Goal: Task Accomplishment & Management: Use online tool/utility

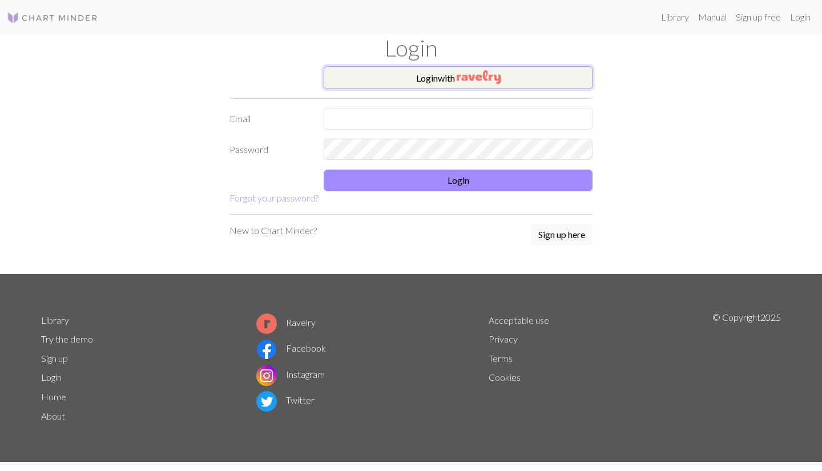
click at [440, 74] on button "Login with" at bounding box center [458, 77] width 269 height 23
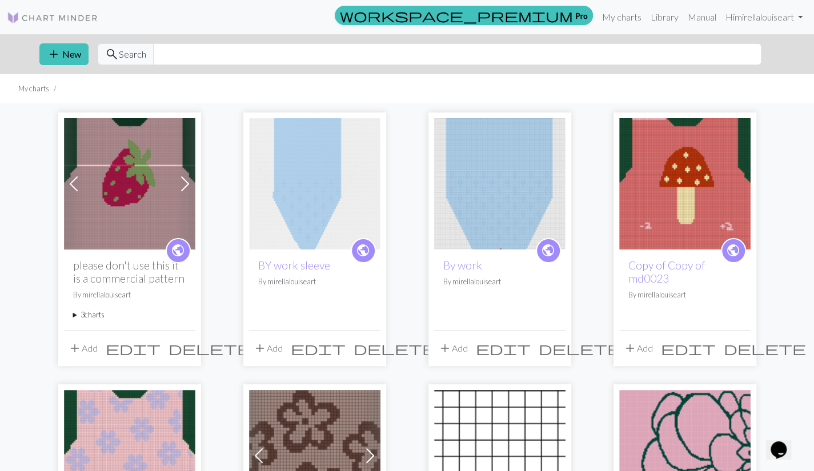
click at [88, 316] on summary "3 charts" at bounding box center [129, 315] width 113 height 11
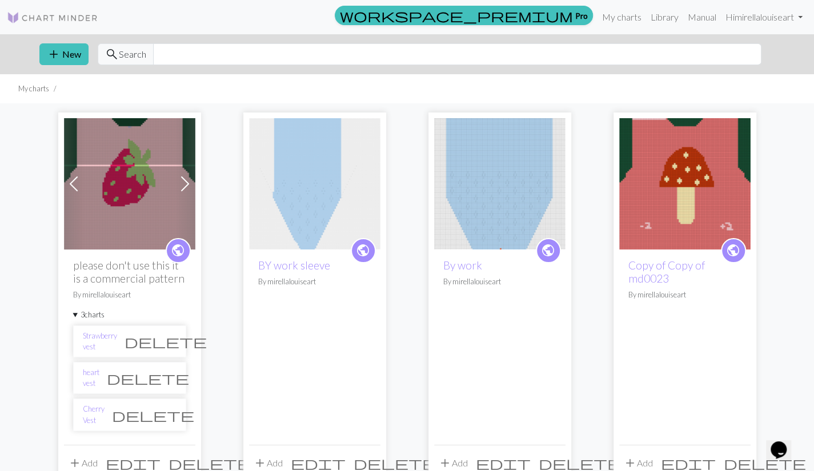
scroll to position [80, 0]
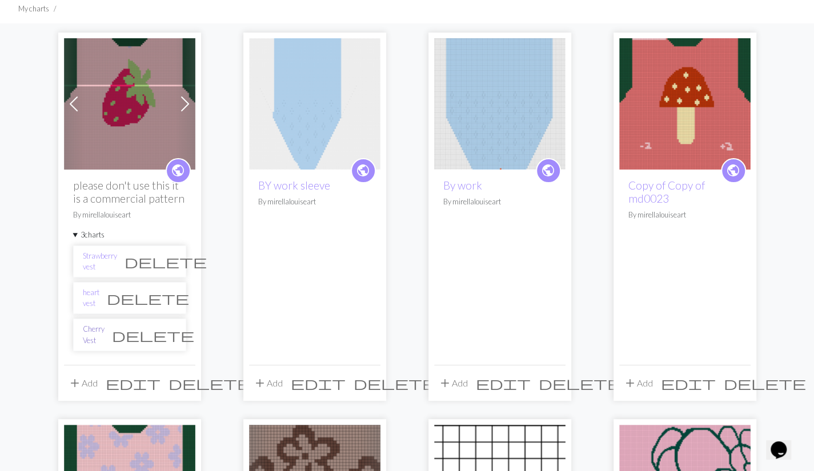
click at [100, 333] on link "Cherry Vest" at bounding box center [94, 335] width 22 height 22
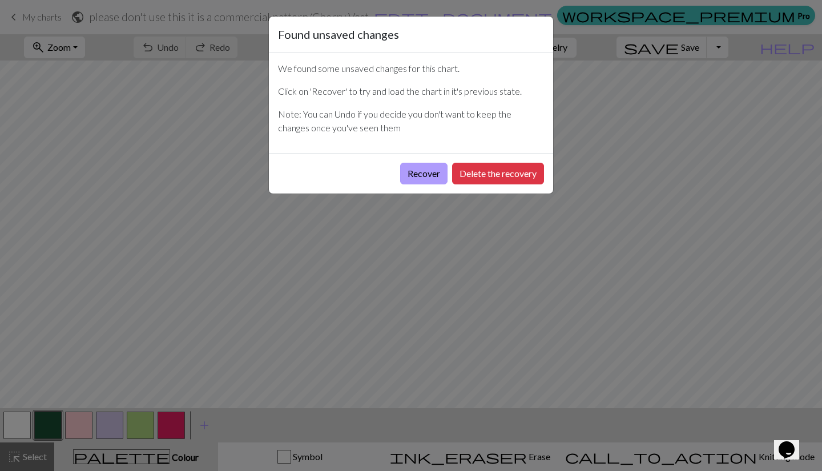
click at [427, 178] on button "Recover" at bounding box center [423, 174] width 47 height 22
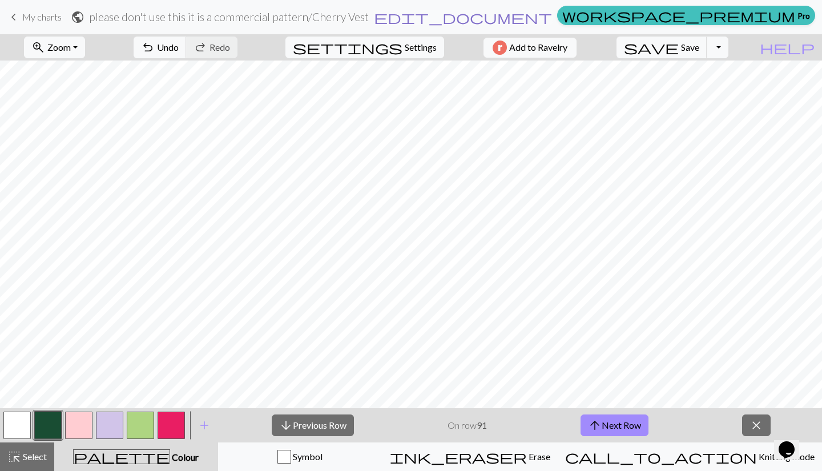
click at [465, 21] on span "edit_document" at bounding box center [463, 17] width 178 height 16
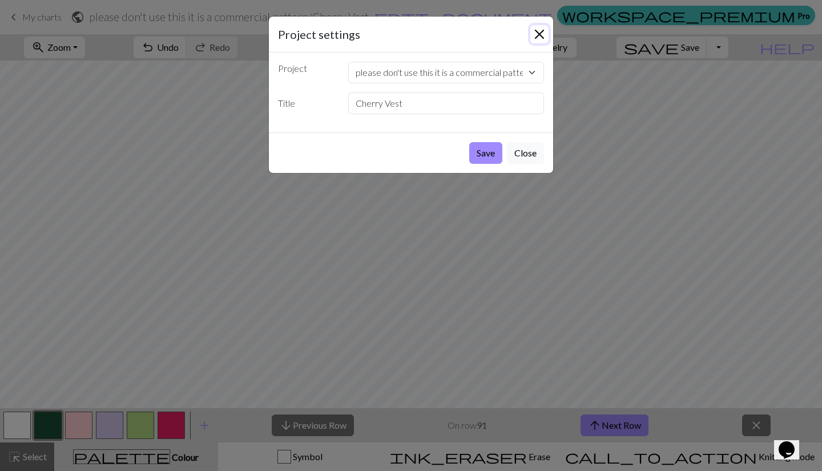
click at [536, 30] on button "Close" at bounding box center [540, 34] width 18 height 18
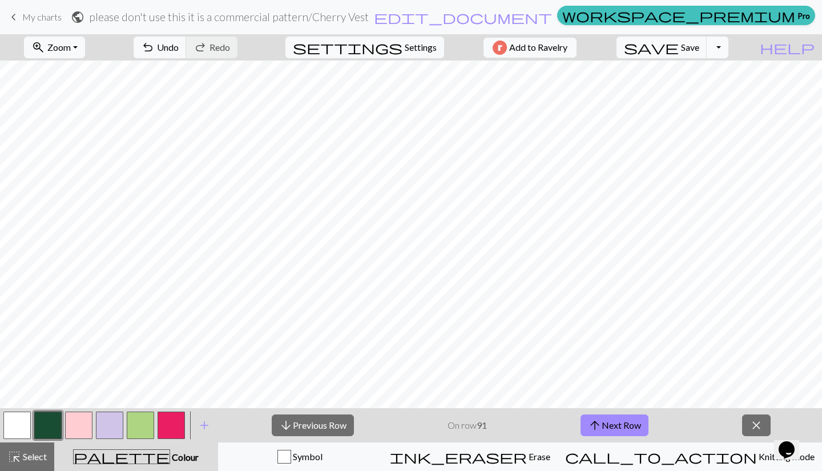
click at [729, 53] on button "Toggle Dropdown" at bounding box center [718, 48] width 22 height 22
click at [714, 74] on button "file_copy Save a copy" at bounding box center [634, 72] width 188 height 18
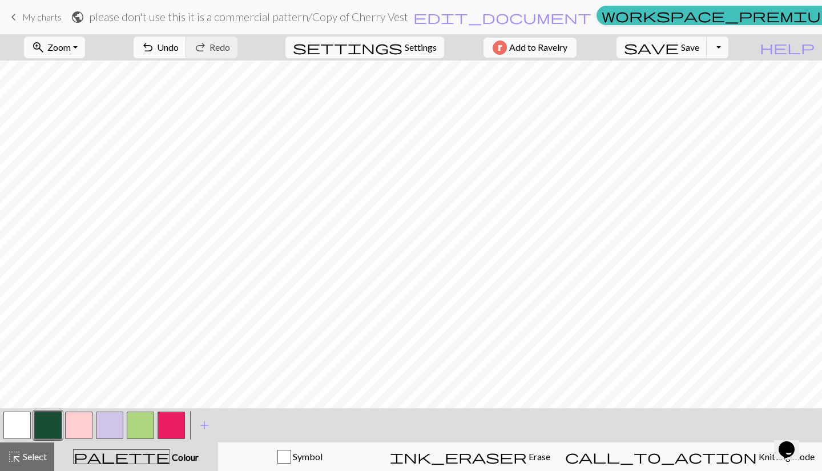
click at [408, 18] on h2 "please don't use this it is a commercial pattern / Copy of Cherry Vest" at bounding box center [248, 16] width 319 height 13
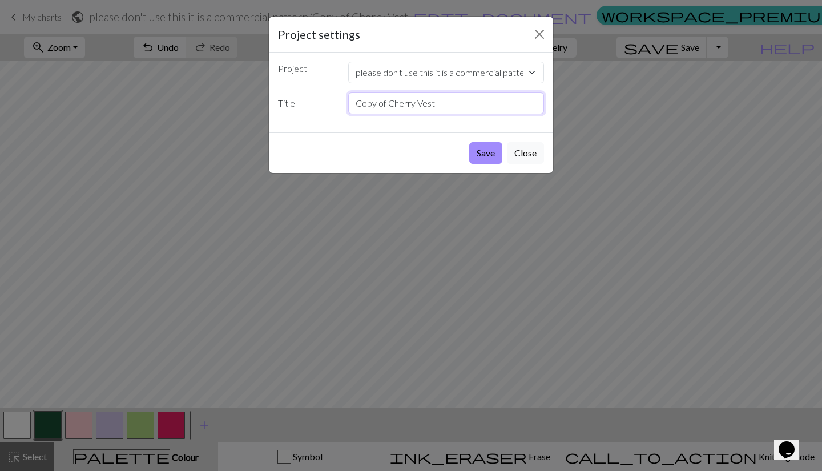
click at [441, 101] on input "Copy of Cherry Vest" at bounding box center [446, 104] width 196 height 22
type input "C"
type input "Snail Vest"
click at [495, 157] on button "Save" at bounding box center [485, 153] width 33 height 22
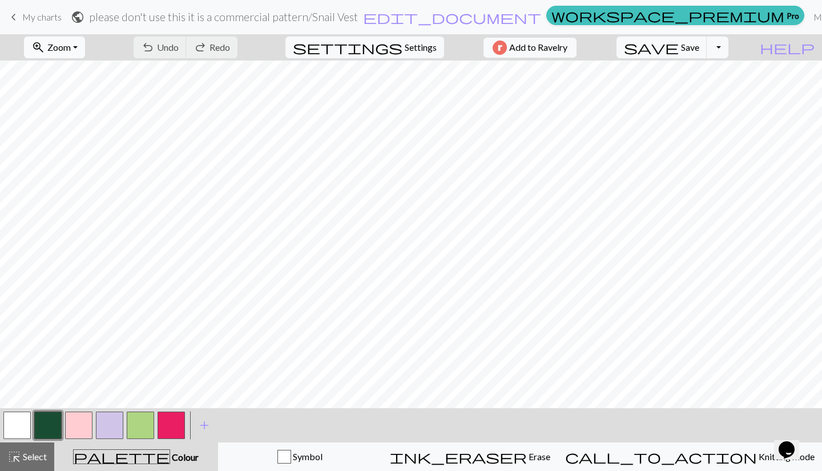
click at [71, 49] on span "Zoom" at bounding box center [58, 47] width 23 height 11
click at [77, 71] on button "Fit all" at bounding box center [70, 72] width 90 height 18
click at [85, 42] on button "zoom_in Zoom Zoom" at bounding box center [54, 48] width 61 height 22
click at [71, 74] on button "Fit all" at bounding box center [70, 72] width 90 height 18
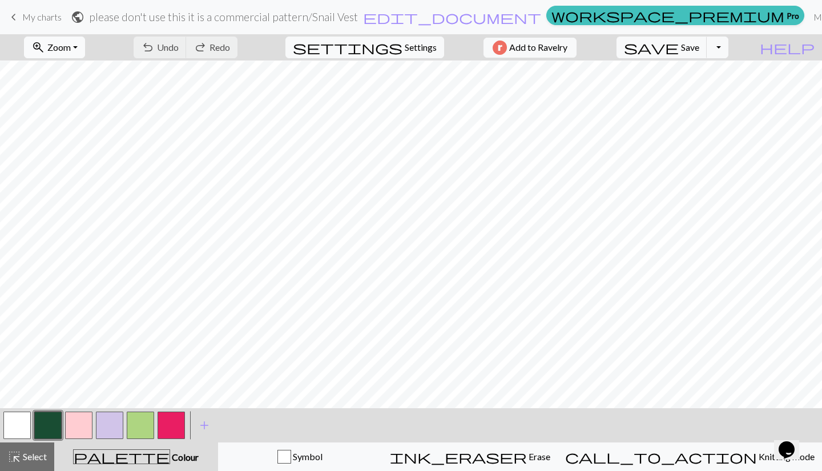
click at [71, 42] on span "Zoom" at bounding box center [58, 47] width 23 height 11
drag, startPoint x: 169, startPoint y: 425, endPoint x: 175, endPoint y: 434, distance: 10.3
click at [175, 434] on button "button" at bounding box center [171, 425] width 27 height 27
click at [173, 422] on button "button" at bounding box center [171, 425] width 27 height 27
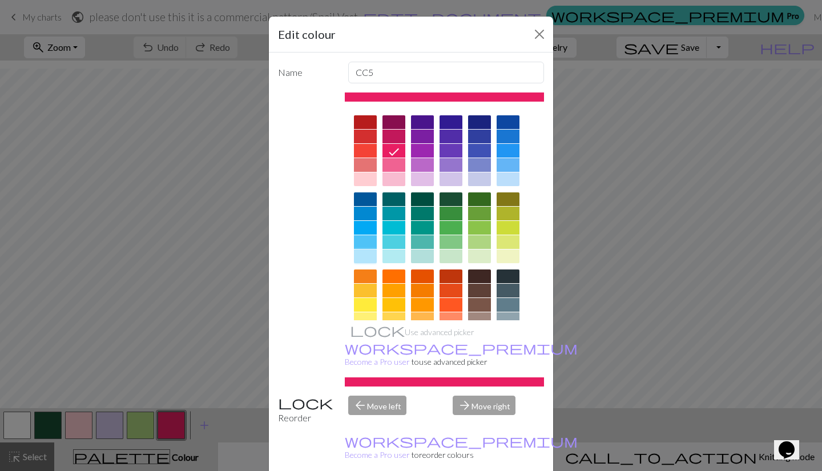
click at [361, 259] on div at bounding box center [365, 257] width 23 height 14
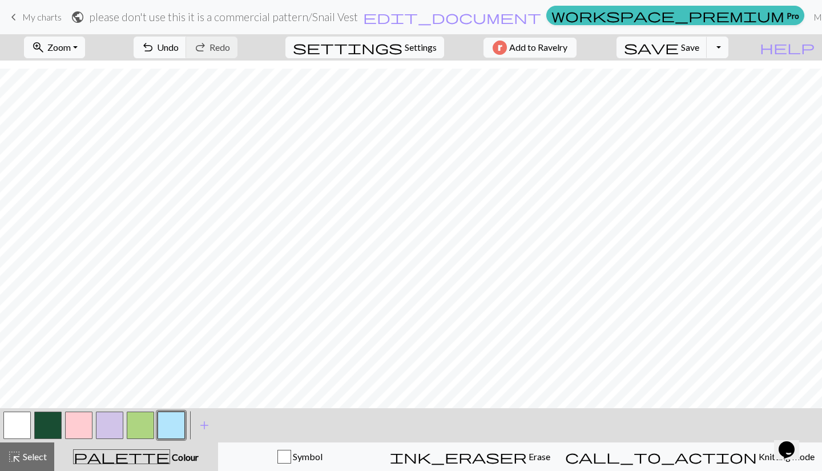
drag, startPoint x: 73, startPoint y: 429, endPoint x: 93, endPoint y: 445, distance: 25.2
click at [93, 445] on button "palette Colour Colour" at bounding box center [136, 457] width 164 height 29
click at [81, 432] on button "button" at bounding box center [78, 425] width 27 height 27
click at [81, 432] on div "Edit colour Name CC2 Use advanced picker workspace_premium Become a Pro user to…" at bounding box center [411, 235] width 822 height 471
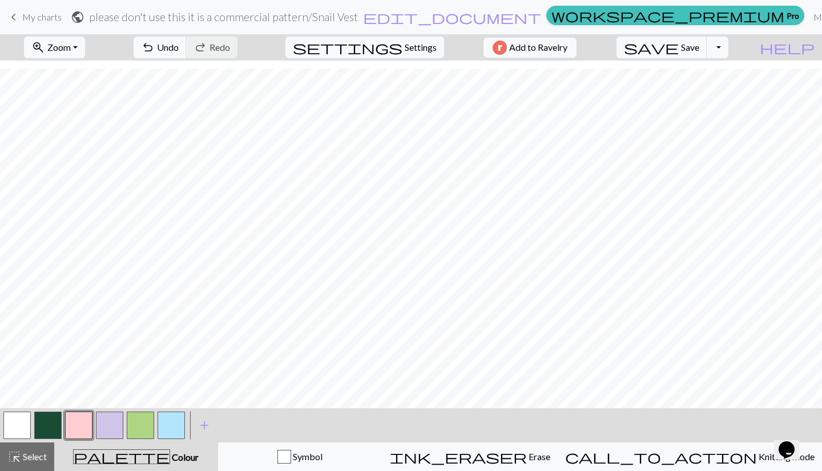
click at [81, 432] on button "button" at bounding box center [78, 425] width 27 height 27
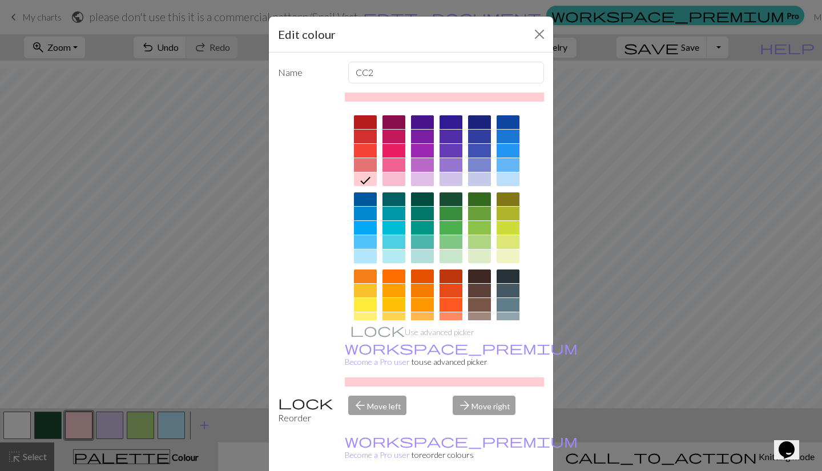
click at [360, 256] on div at bounding box center [365, 257] width 23 height 14
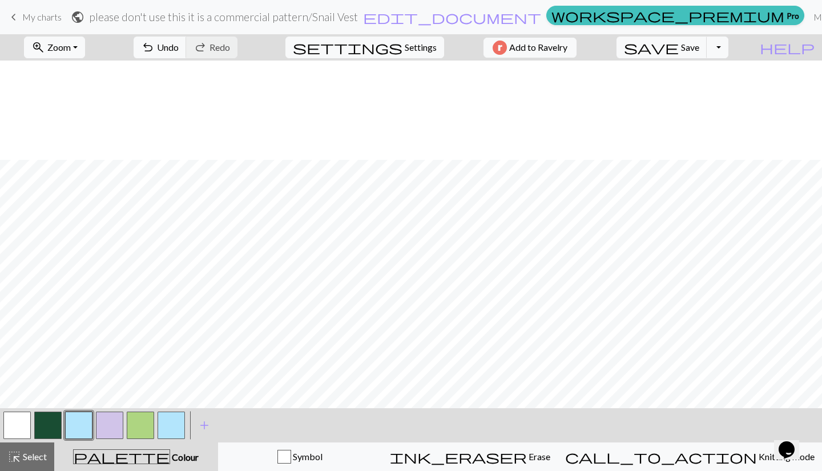
scroll to position [99, 0]
click at [38, 455] on span "Select" at bounding box center [34, 456] width 26 height 11
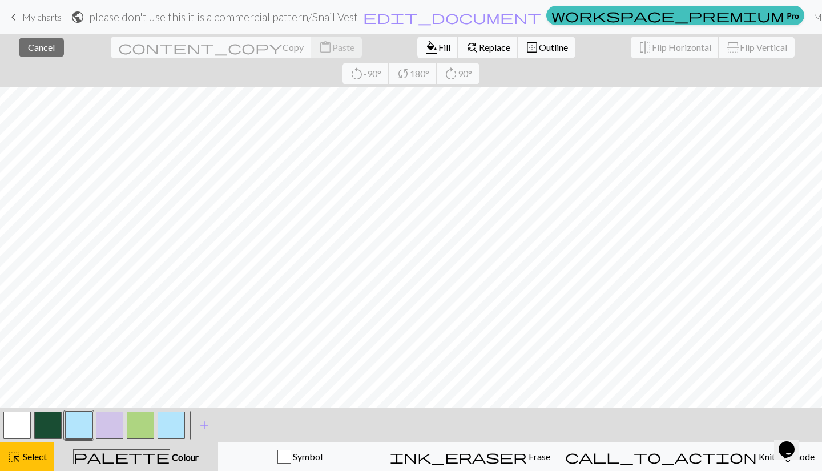
click at [425, 49] on span "format_color_fill" at bounding box center [432, 47] width 14 height 16
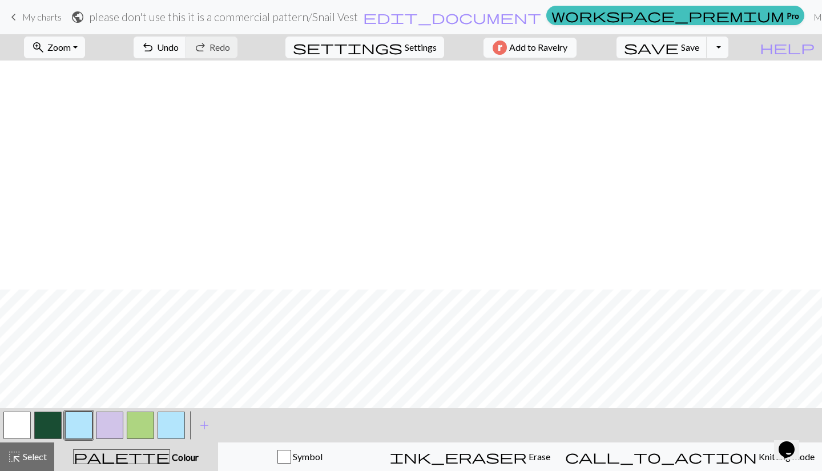
scroll to position [328, 0]
click at [38, 464] on button "highlight_alt Select Select" at bounding box center [27, 457] width 54 height 29
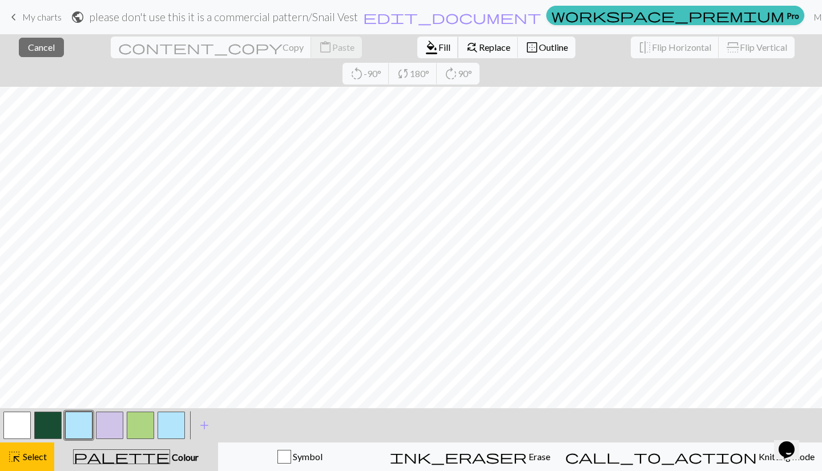
click at [425, 50] on span "format_color_fill" at bounding box center [432, 47] width 14 height 16
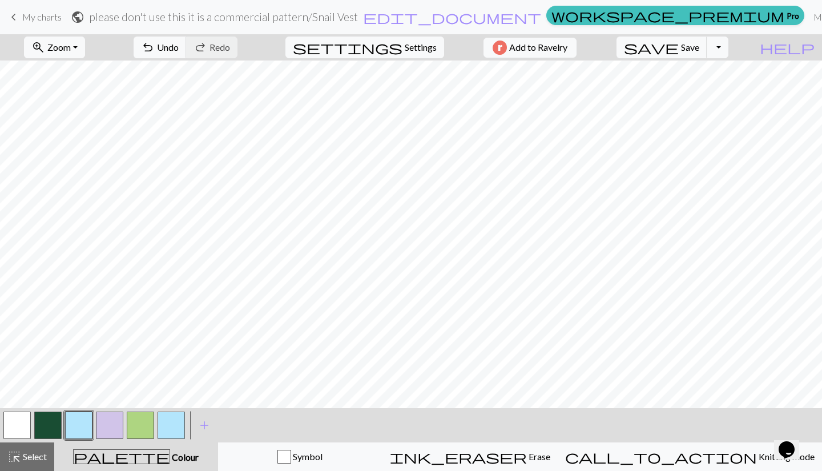
scroll to position [168, 0]
click at [141, 432] on button "button" at bounding box center [140, 425] width 27 height 27
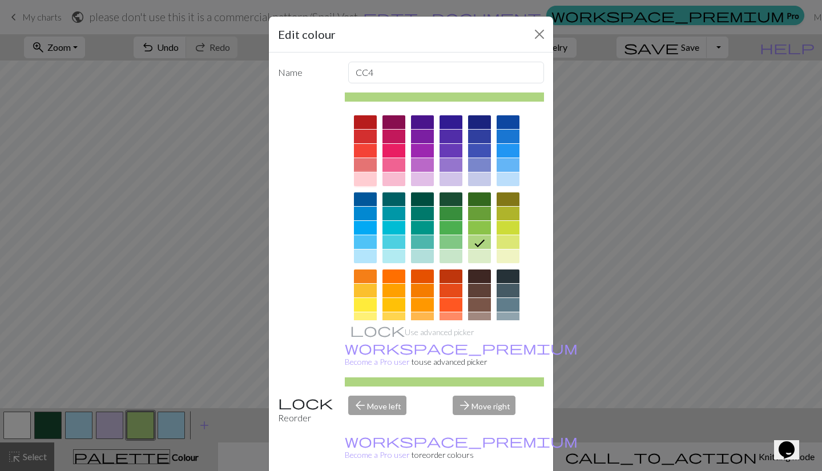
click at [367, 178] on div at bounding box center [365, 179] width 23 height 14
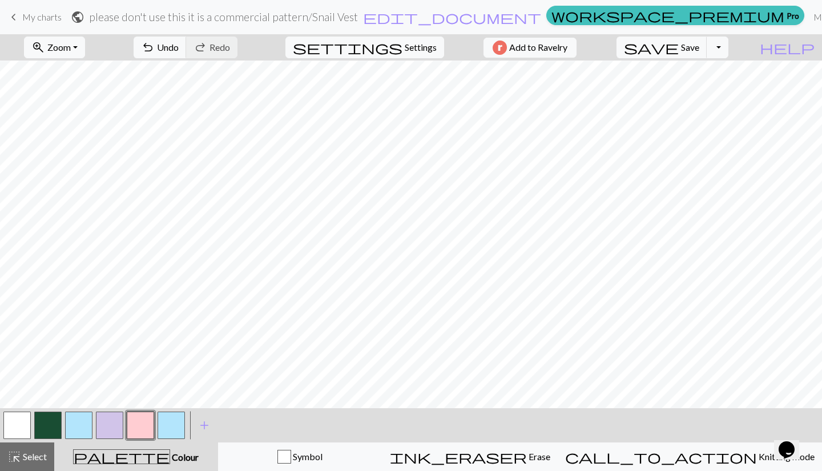
click at [119, 428] on button "button" at bounding box center [109, 425] width 27 height 27
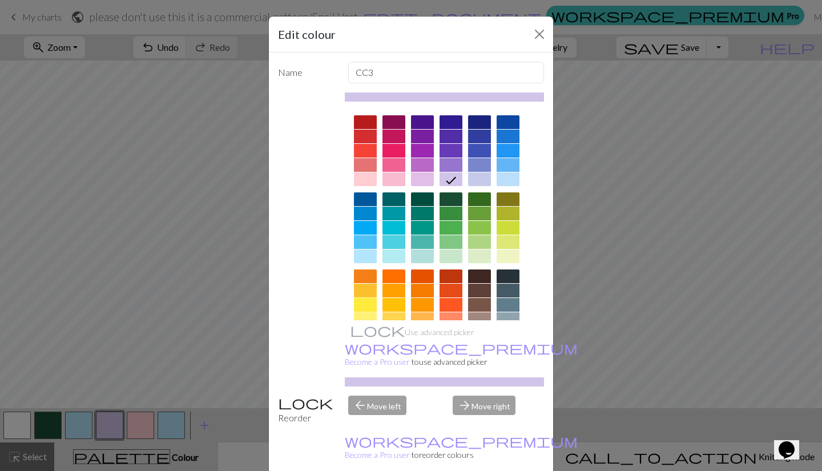
click at [362, 307] on div at bounding box center [365, 305] width 23 height 14
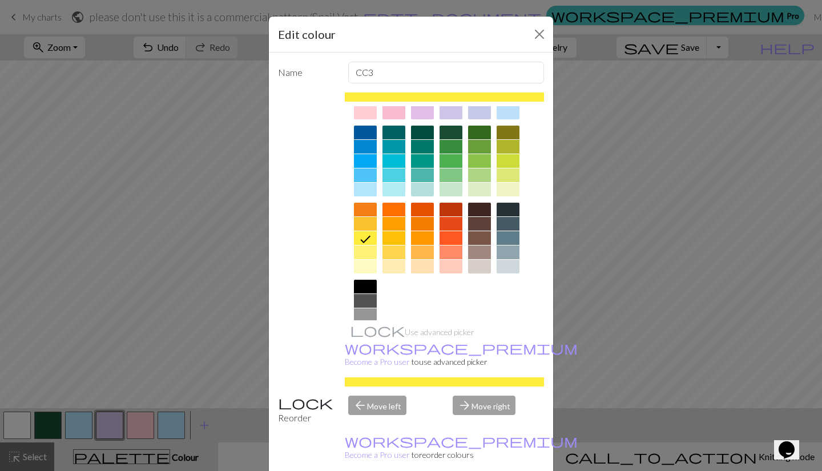
scroll to position [67, 0]
click at [355, 250] on div at bounding box center [365, 252] width 23 height 14
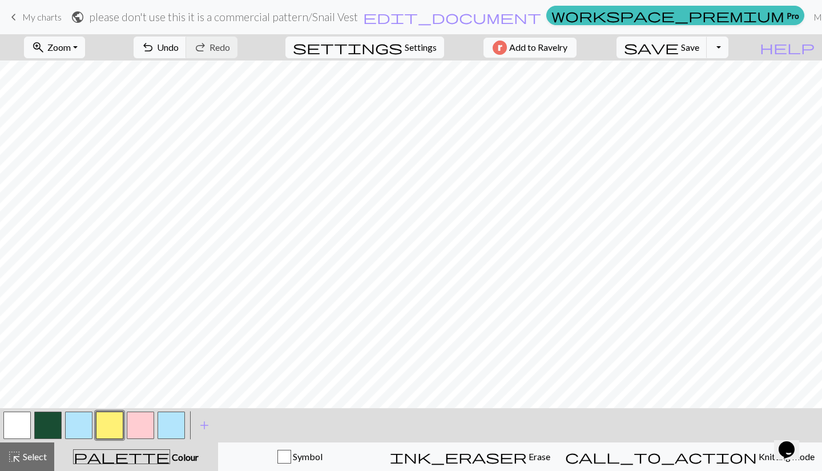
click at [110, 424] on button "button" at bounding box center [109, 425] width 27 height 27
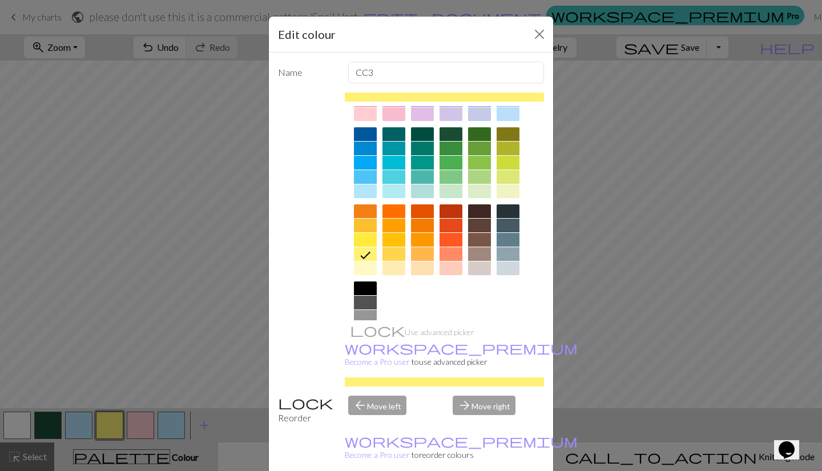
scroll to position [82, 0]
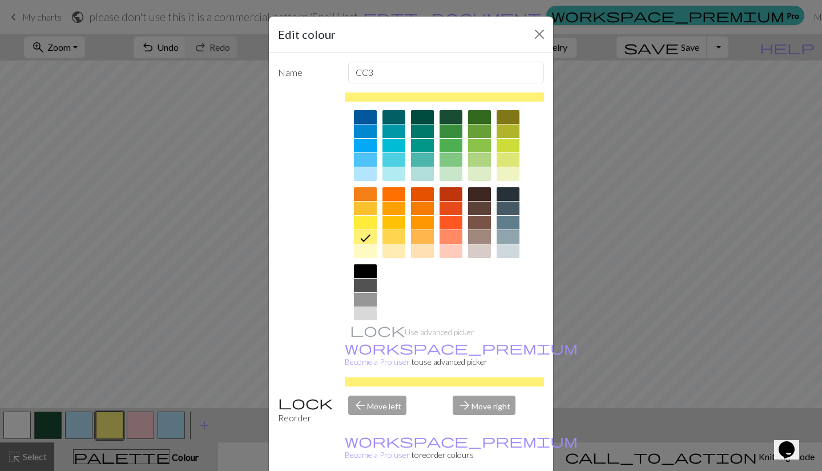
click at [389, 240] on div at bounding box center [394, 237] width 23 height 14
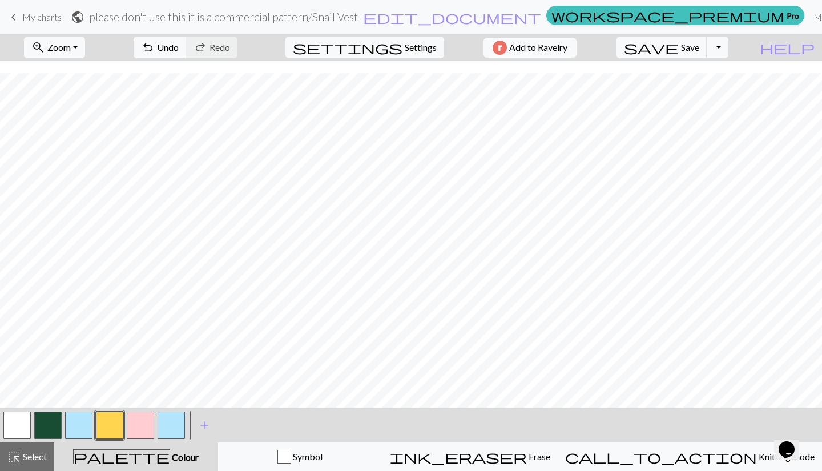
scroll to position [181, 0]
click at [144, 424] on button "button" at bounding box center [140, 425] width 27 height 27
click at [109, 429] on button "button" at bounding box center [109, 425] width 27 height 27
click at [146, 421] on button "button" at bounding box center [140, 425] width 27 height 27
click at [113, 418] on button "button" at bounding box center [109, 425] width 27 height 27
